Goal: Transaction & Acquisition: Book appointment/travel/reservation

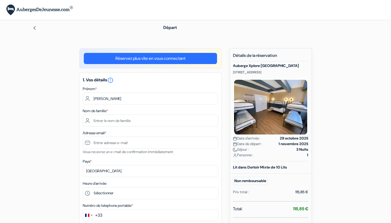
type input "[PERSON_NAME]"
click at [117, 121] on input "text" at bounding box center [150, 121] width 135 height 12
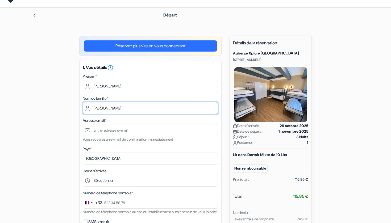
scroll to position [17, 0]
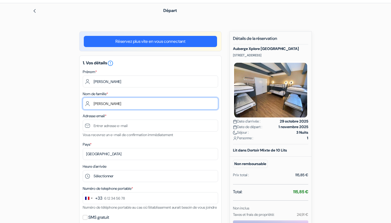
type input "Nicolas"
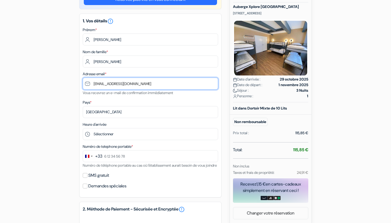
scroll to position [61, 0]
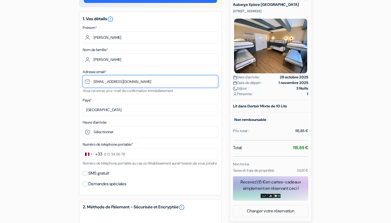
type input "[EMAIL_ADDRESS][DOMAIN_NAME]"
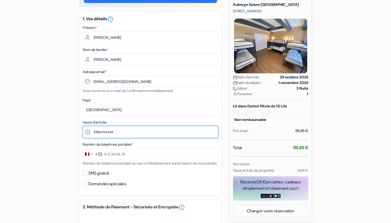
select select "15"
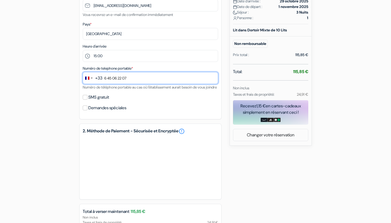
scroll to position [155, 0]
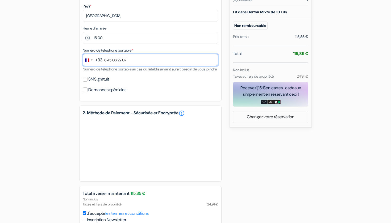
type input "6 45 06 22 07"
click at [88, 83] on div "SMS gratuit" at bounding box center [150, 79] width 135 height 7
click at [85, 82] on input "SMS gratuit" at bounding box center [85, 79] width 5 height 5
checkbox input "true"
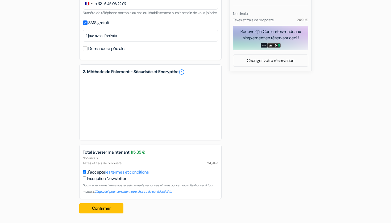
scroll to position [218, 0]
click at [115, 209] on button "Confirmer Loading..." at bounding box center [101, 209] width 44 height 10
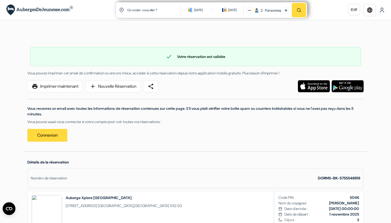
click at [70, 88] on link "print Imprimer maintenant" at bounding box center [54, 86] width 55 height 12
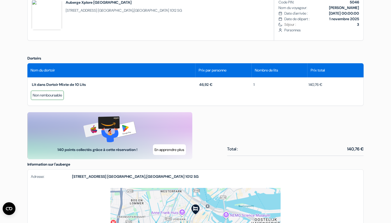
scroll to position [196, 0]
